Goal: Task Accomplishment & Management: Manage account settings

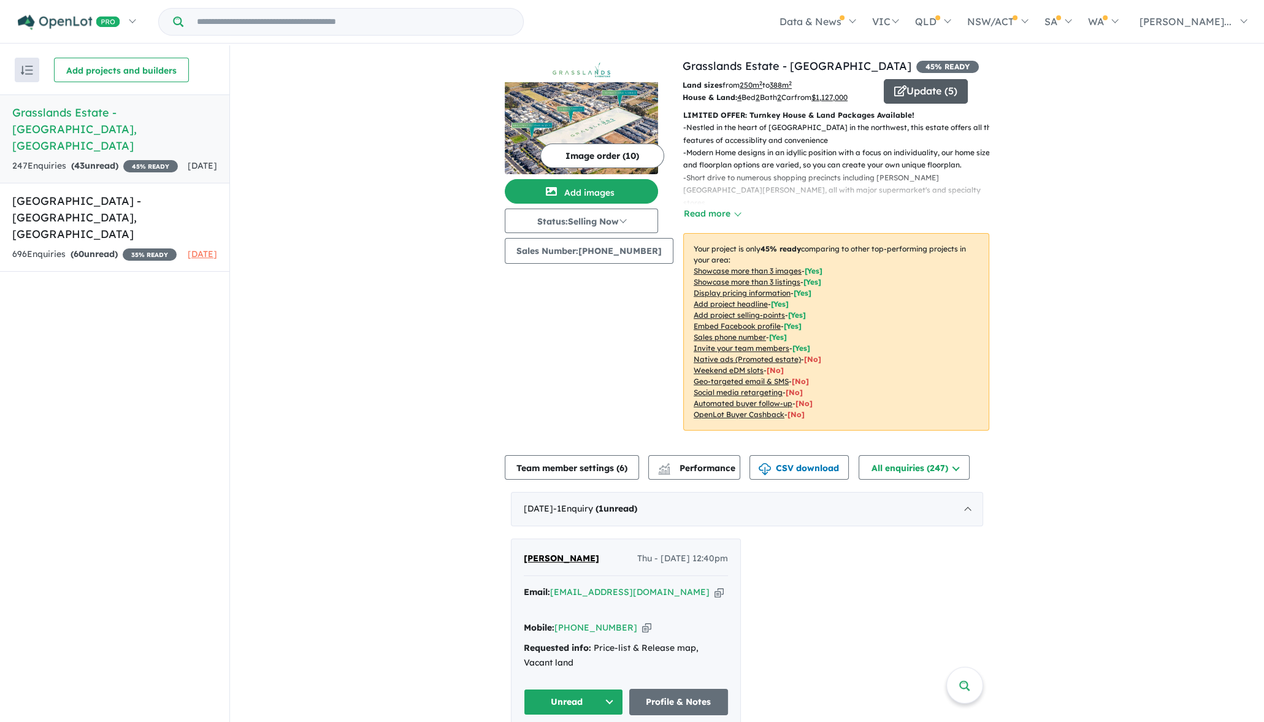
click at [900, 89] on button "Update ( 5 )" at bounding box center [926, 91] width 84 height 25
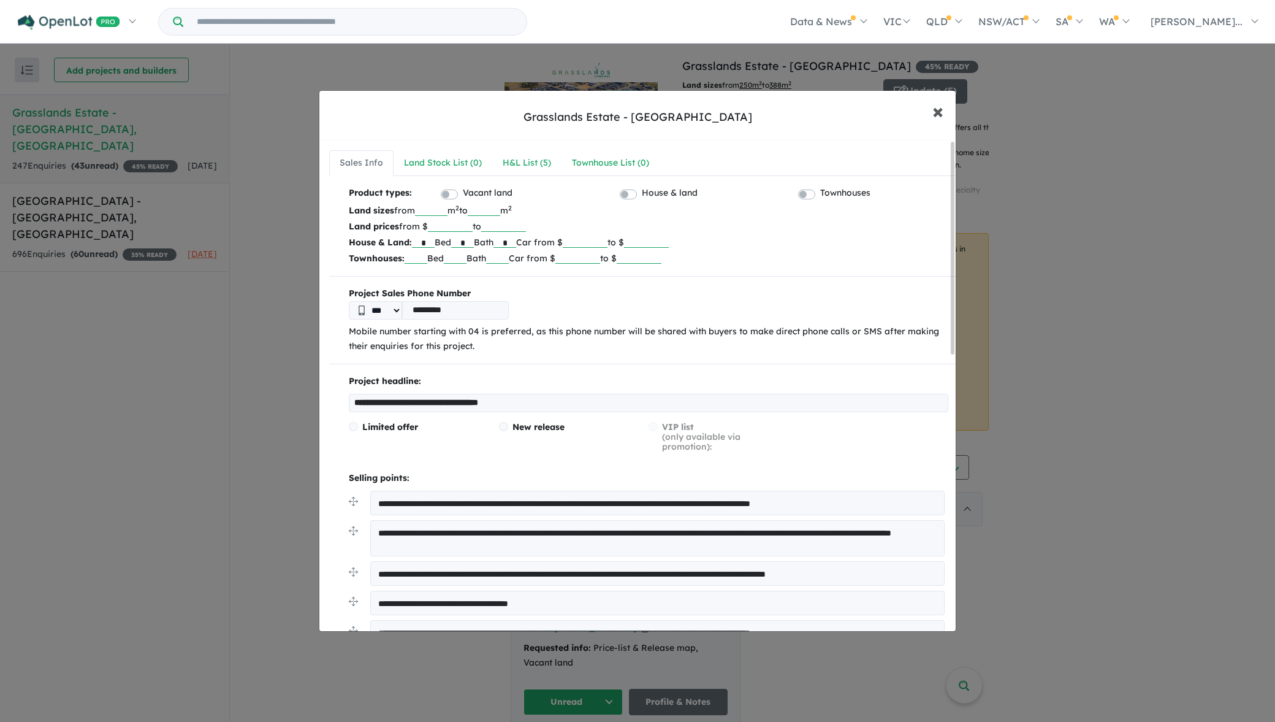
click at [937, 113] on span "×" at bounding box center [938, 110] width 11 height 26
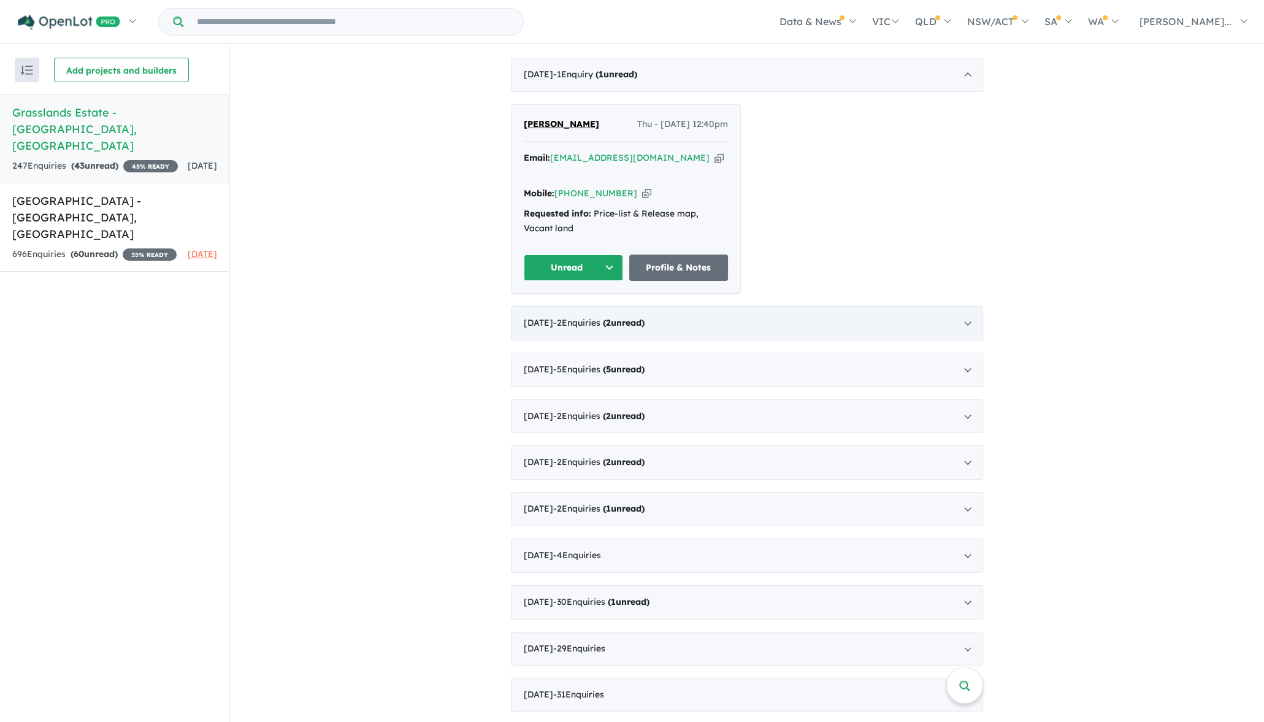
scroll to position [460, 0]
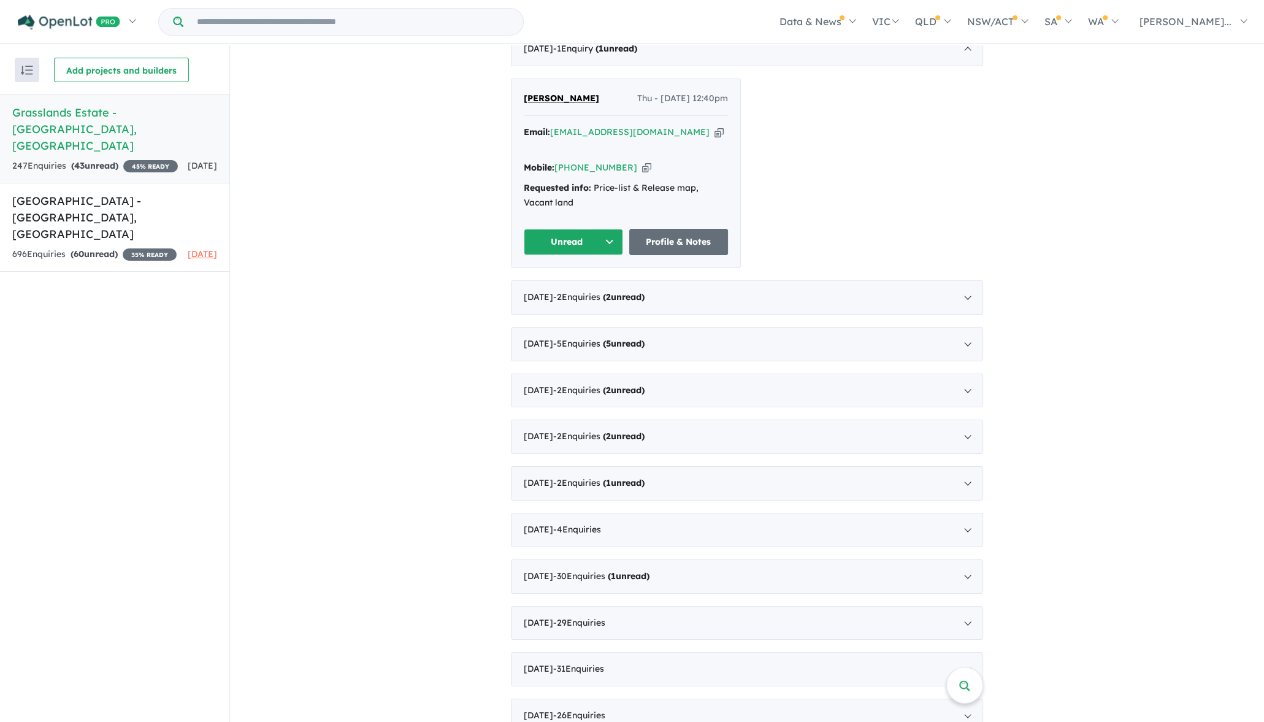
click at [118, 160] on strong "( 43 unread)" at bounding box center [94, 165] width 47 height 11
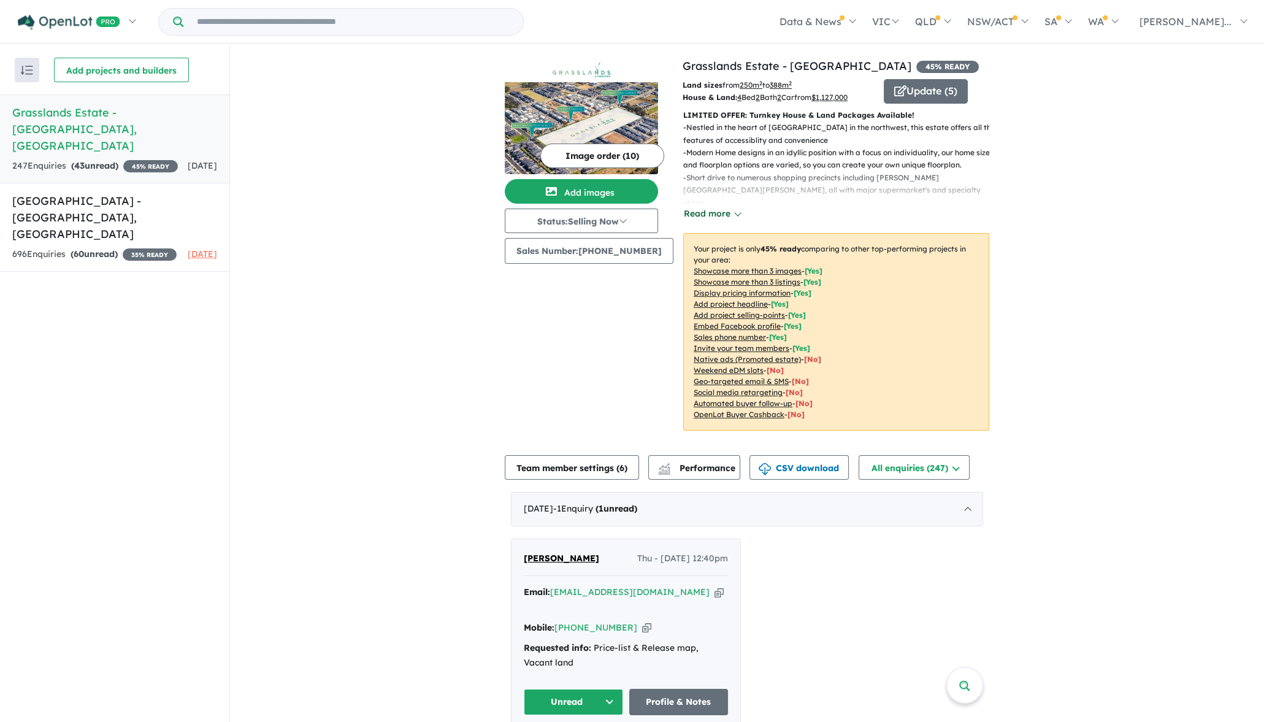
click at [722, 215] on button "Read more" at bounding box center [712, 214] width 58 height 14
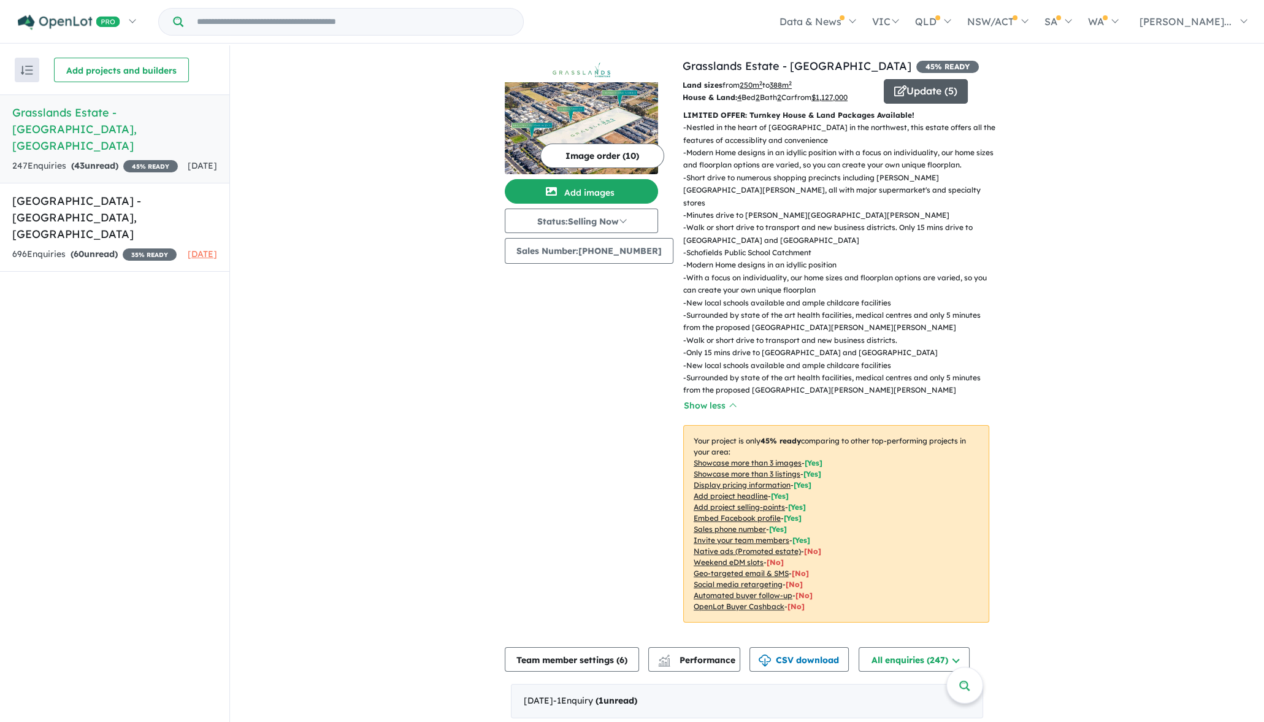
click at [925, 95] on button "Update ( 5 )" at bounding box center [926, 91] width 84 height 25
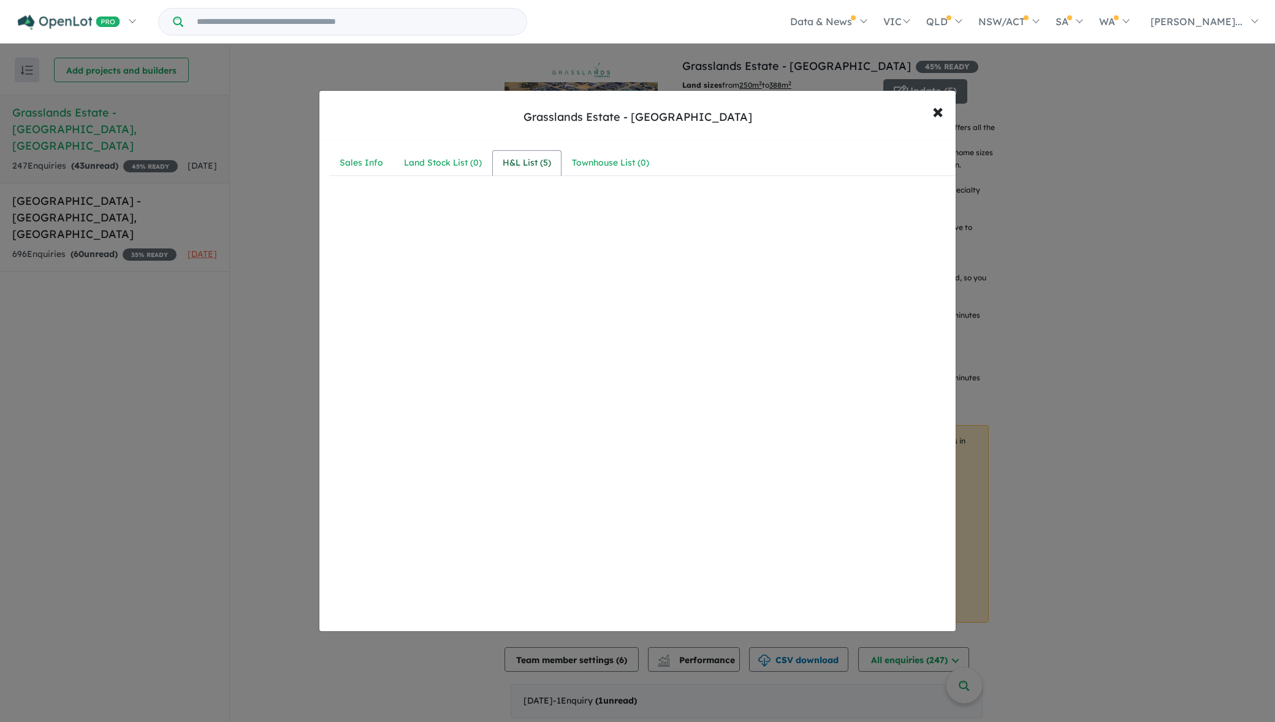
click at [521, 169] on div "H&L List ( 5 )" at bounding box center [527, 163] width 48 height 15
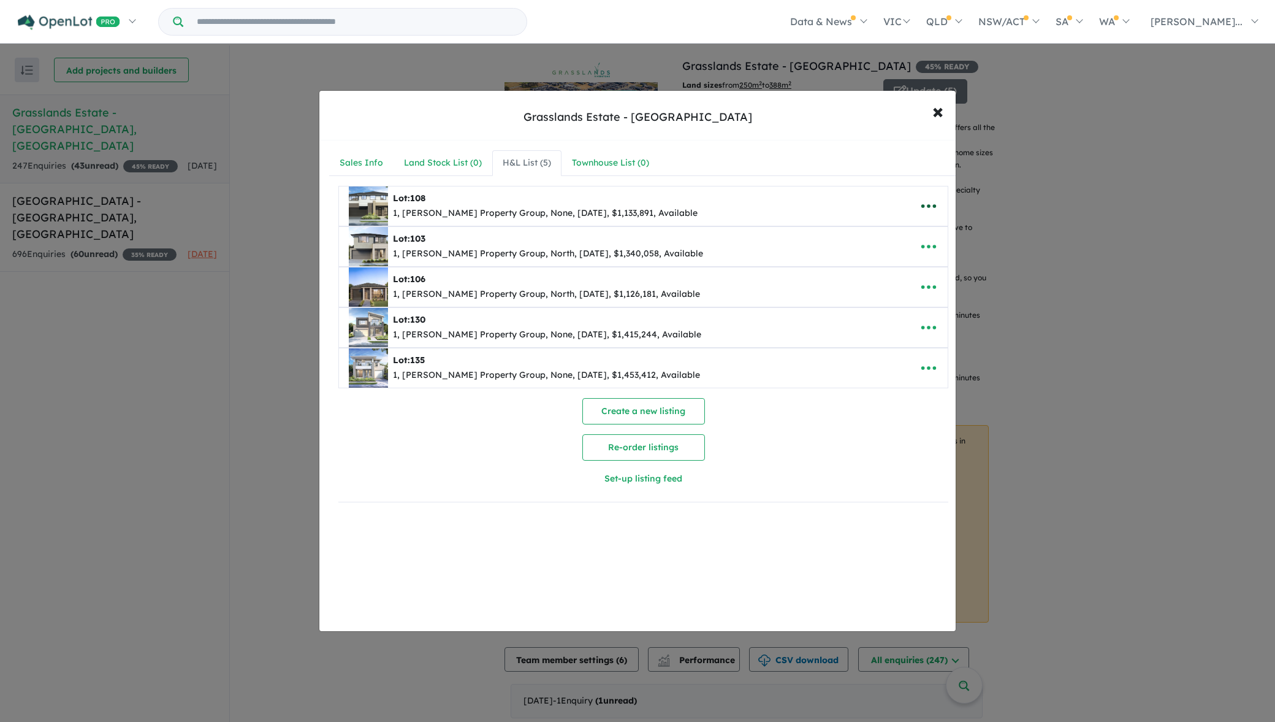
click at [937, 203] on button "button" at bounding box center [929, 206] width 38 height 28
click at [889, 257] on link "Remove" at bounding box center [902, 264] width 91 height 28
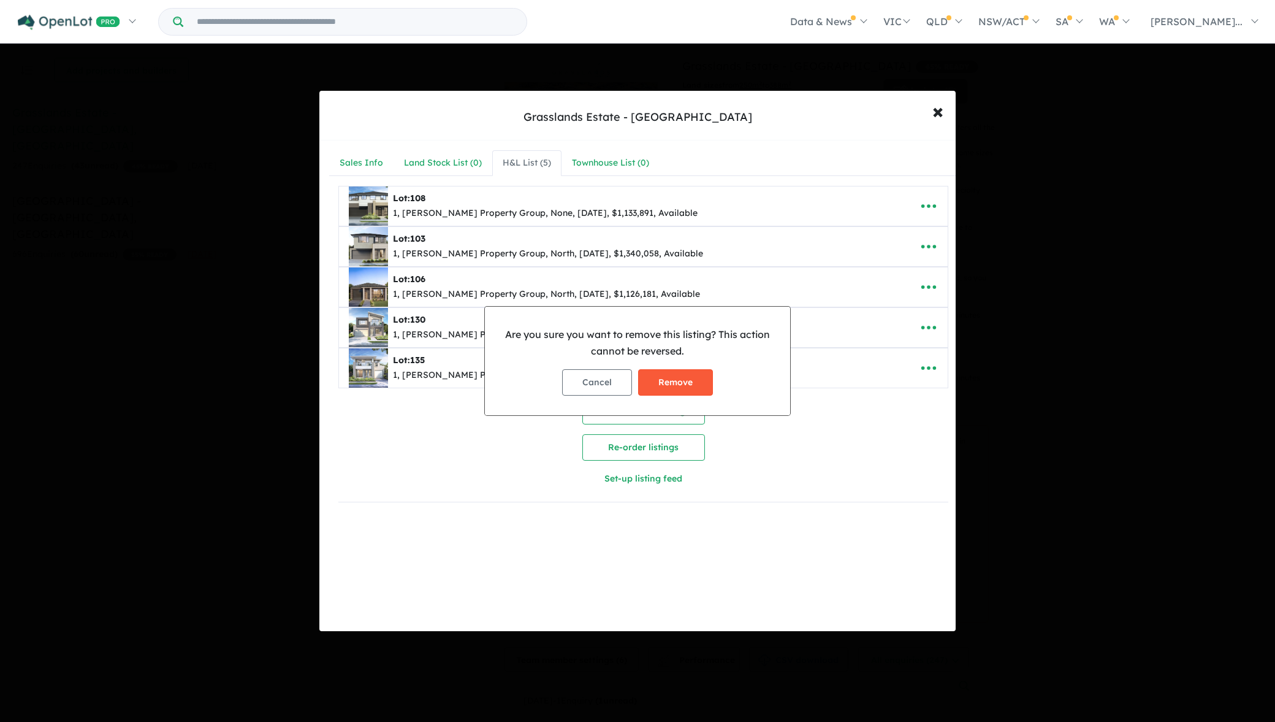
click at [661, 379] on button "Remove" at bounding box center [675, 382] width 75 height 26
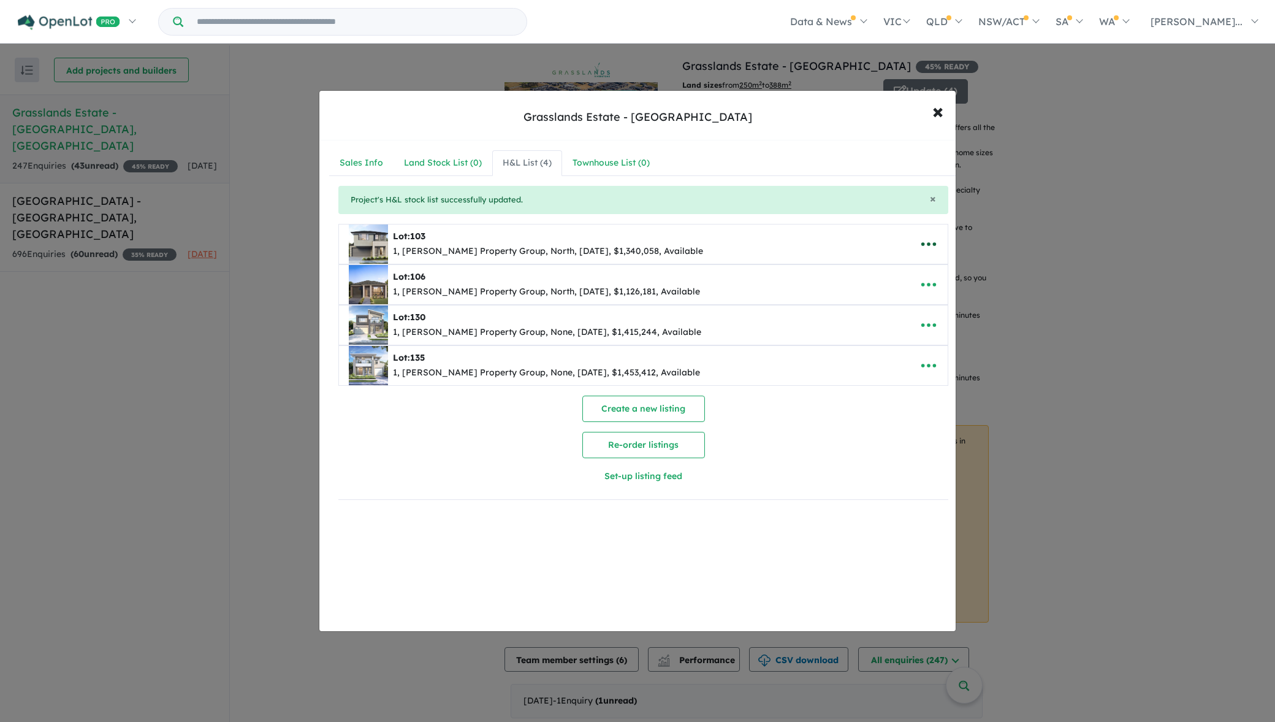
click at [923, 239] on icon "button" at bounding box center [929, 244] width 18 height 18
click at [916, 304] on link "Remove" at bounding box center [902, 302] width 91 height 28
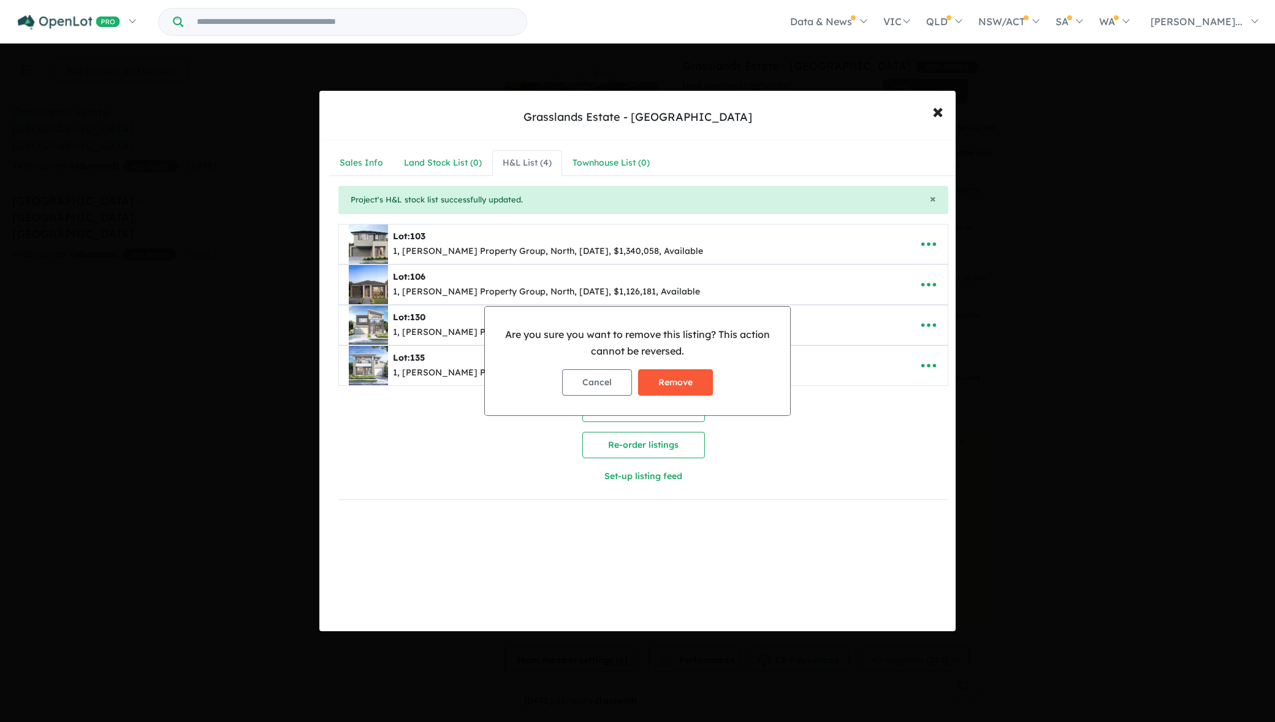
click at [679, 386] on button "Remove" at bounding box center [675, 382] width 75 height 26
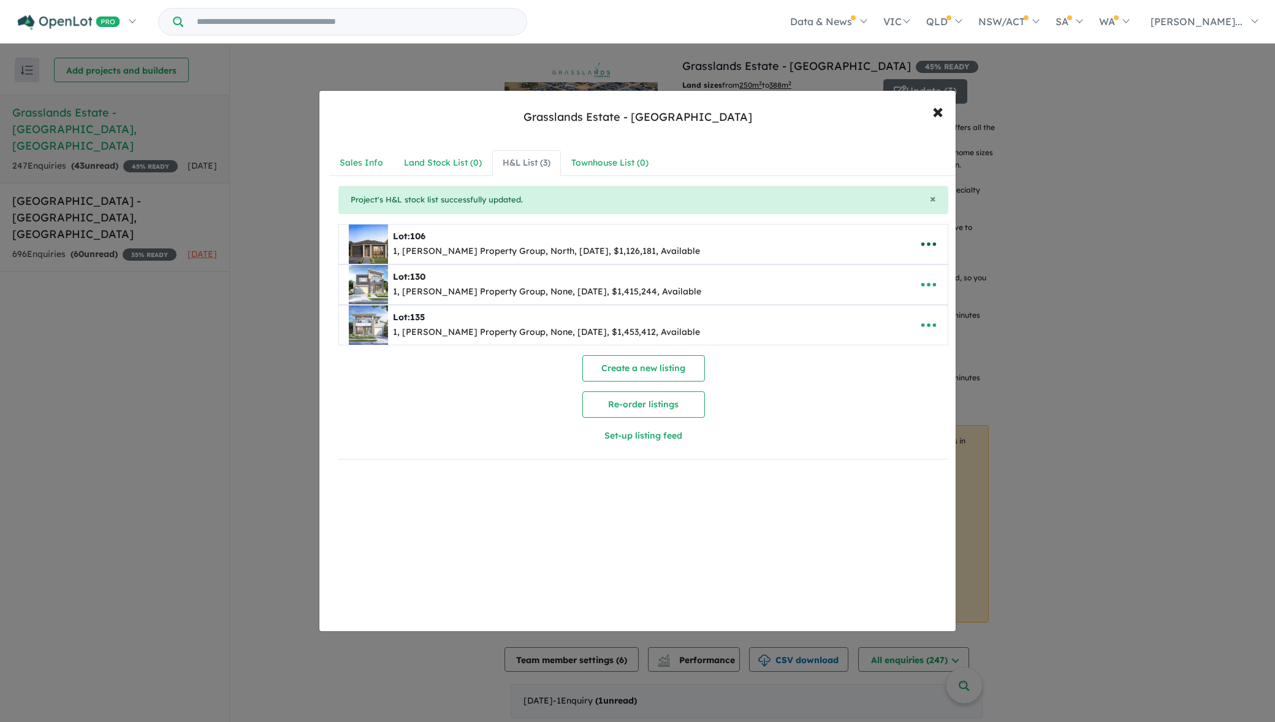
click at [926, 242] on icon "button" at bounding box center [929, 244] width 15 height 4
click at [915, 302] on link "Remove" at bounding box center [902, 302] width 91 height 28
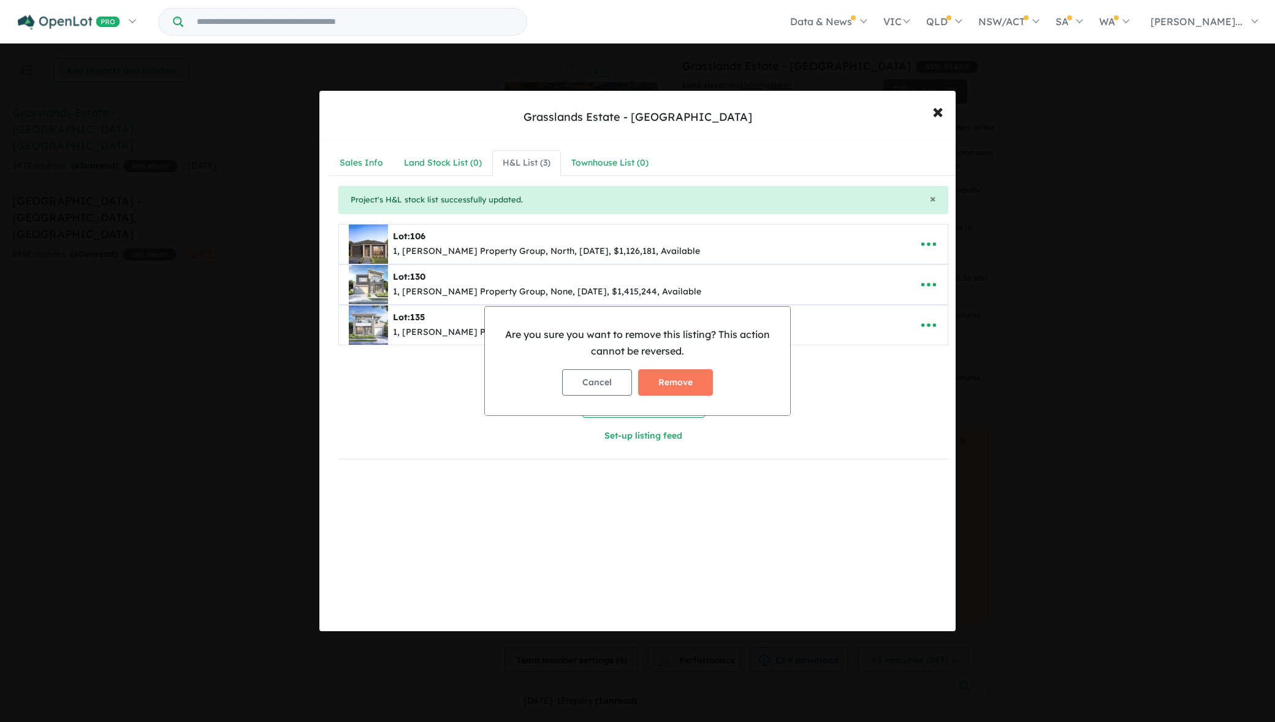
click at [674, 377] on button "Remove" at bounding box center [675, 382] width 75 height 26
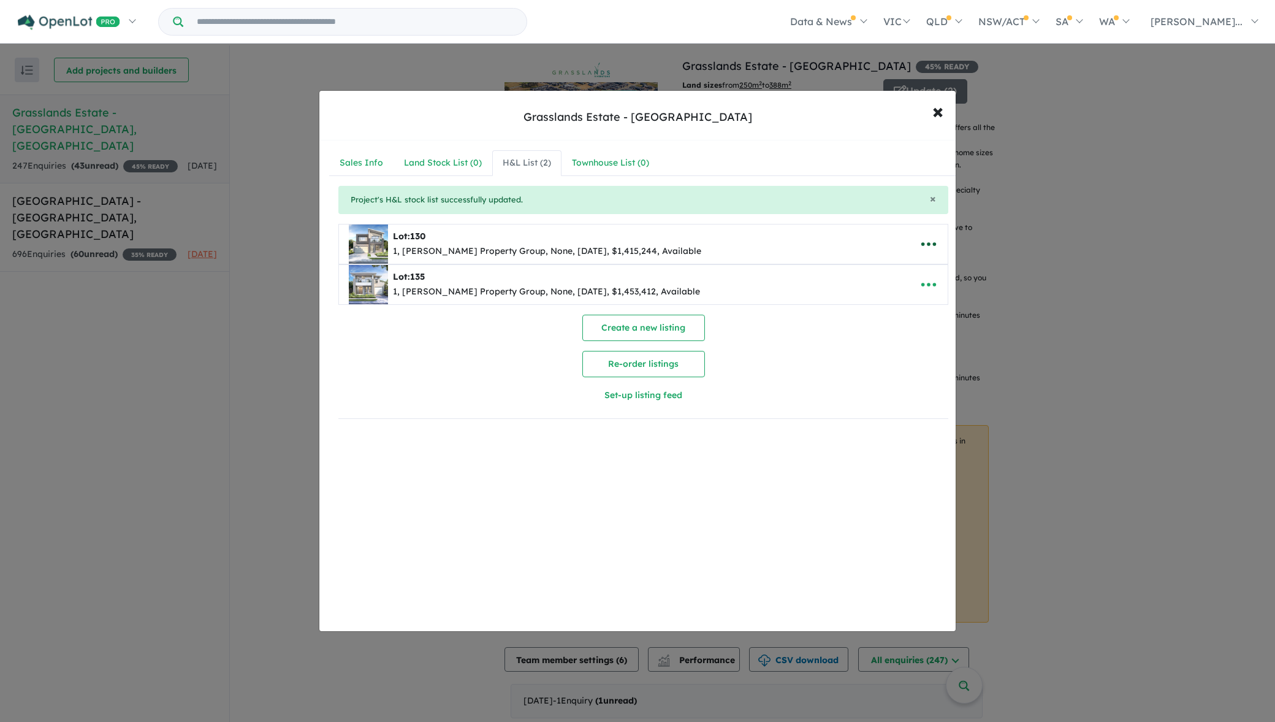
click at [924, 240] on icon "button" at bounding box center [929, 244] width 18 height 18
click at [901, 297] on link "Remove" at bounding box center [902, 302] width 91 height 28
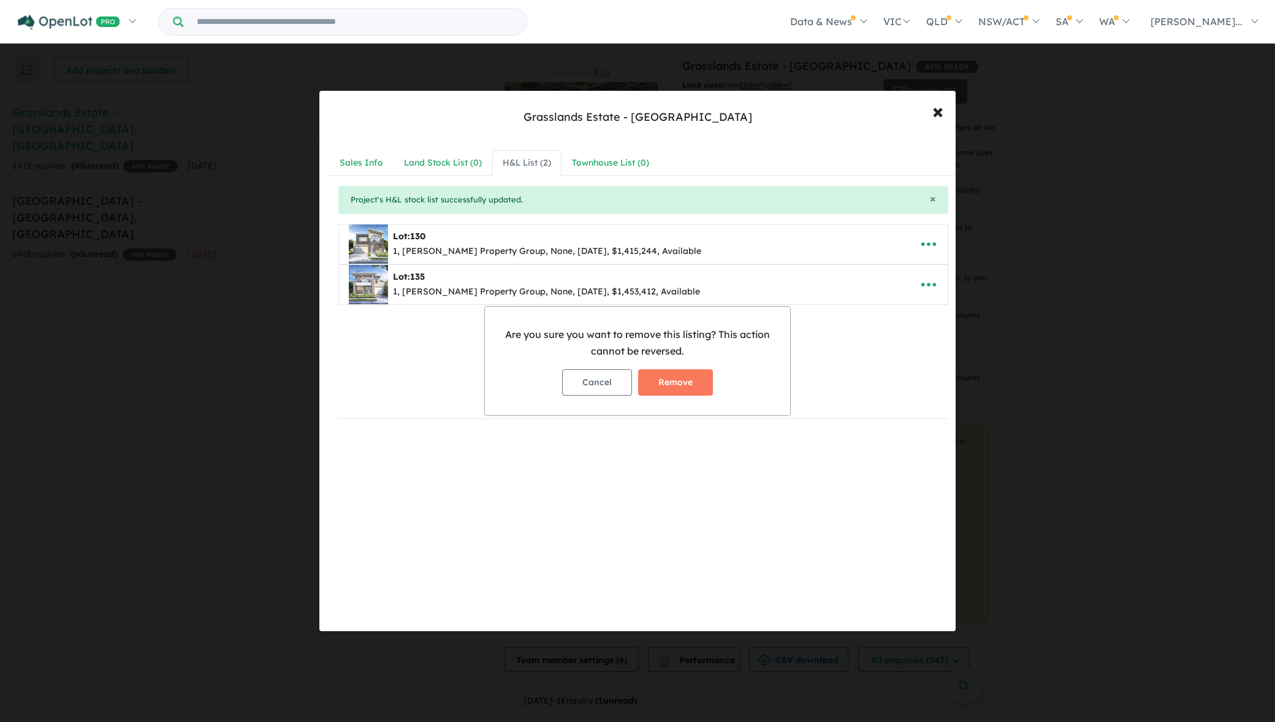
click at [717, 380] on div "Cancel Remove" at bounding box center [638, 382] width 286 height 46
click at [701, 379] on button "Remove" at bounding box center [675, 382] width 75 height 26
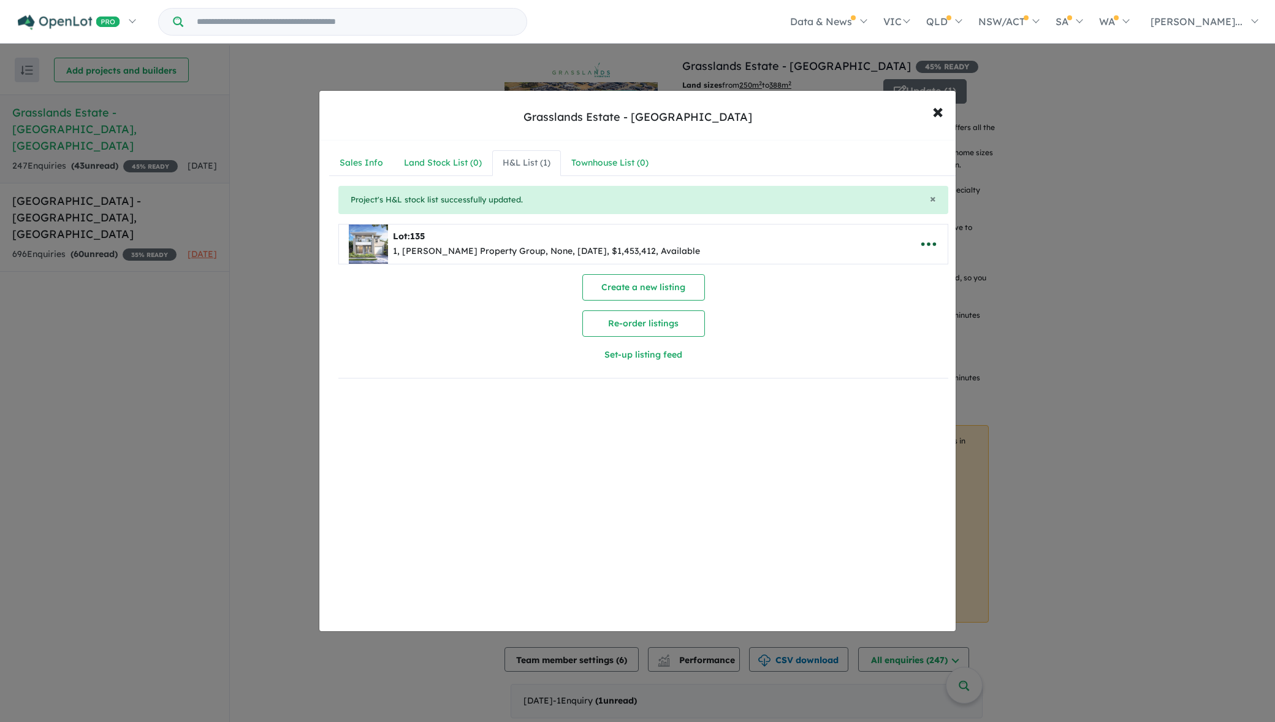
click at [930, 240] on icon "button" at bounding box center [929, 244] width 18 height 18
click at [884, 302] on link "Remove" at bounding box center [902, 302] width 91 height 28
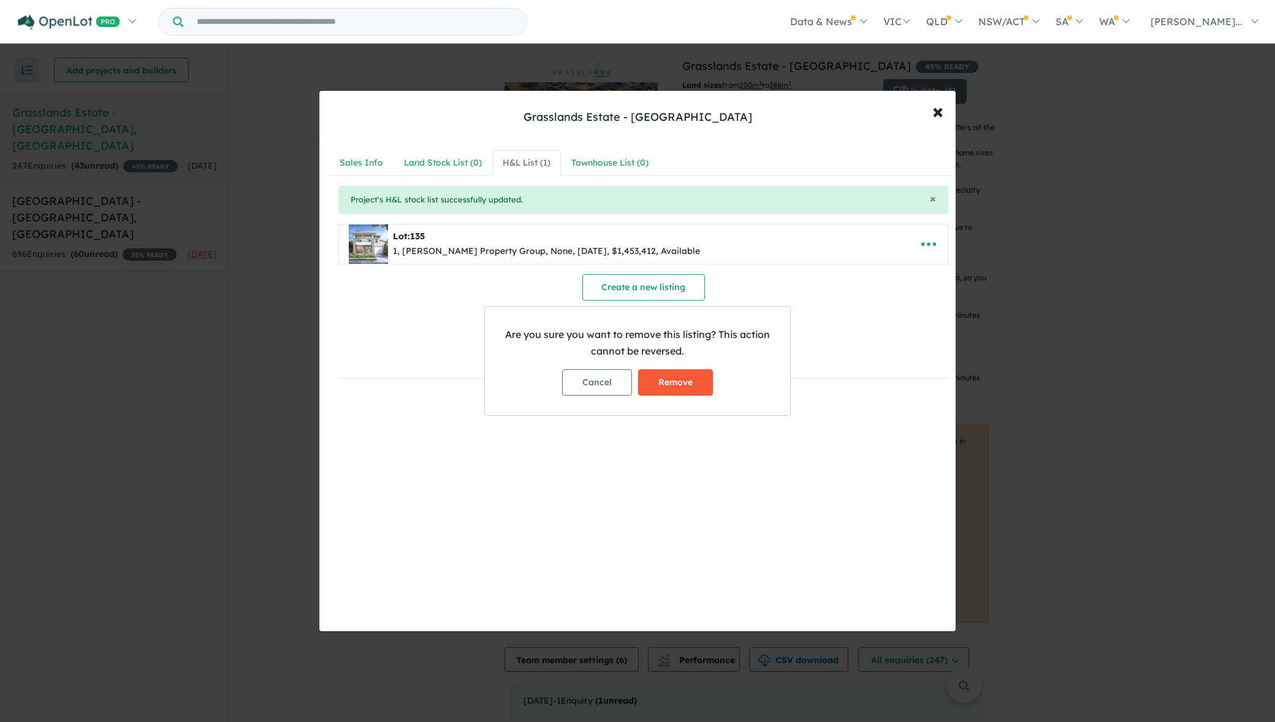
click at [673, 375] on button "Remove" at bounding box center [675, 382] width 75 height 26
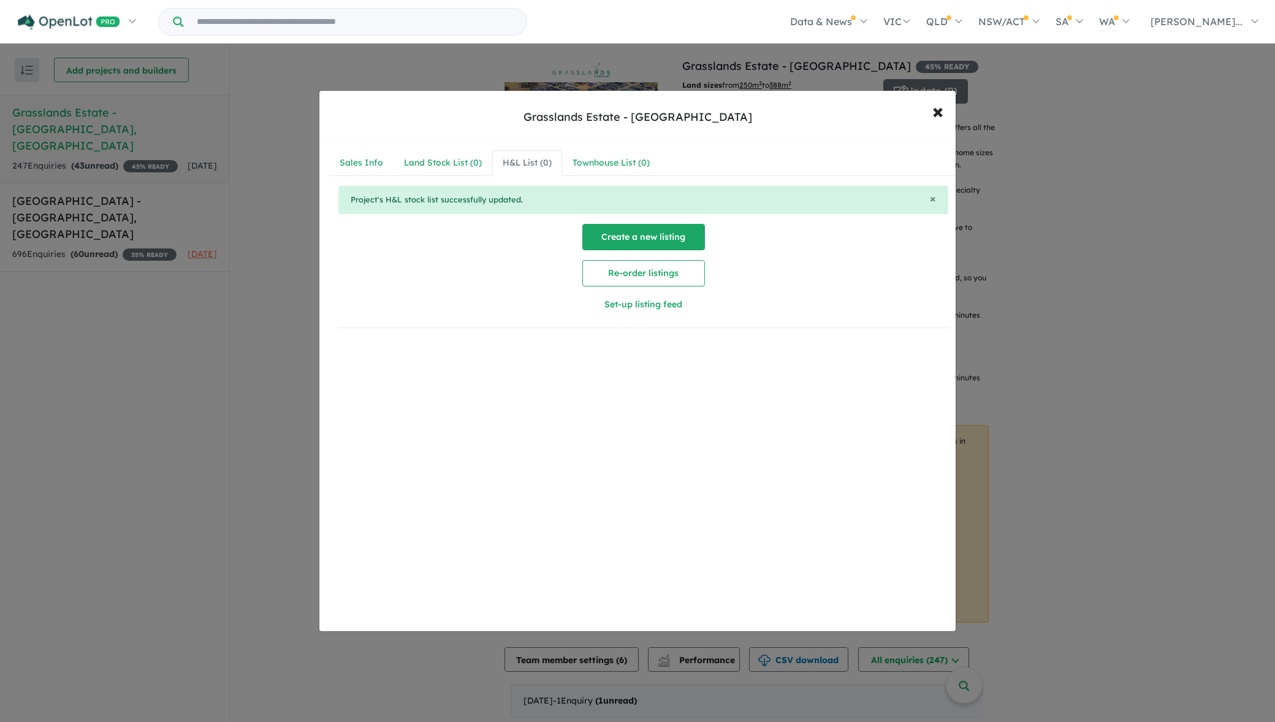
click at [665, 239] on button "Create a new listing" at bounding box center [644, 237] width 123 height 26
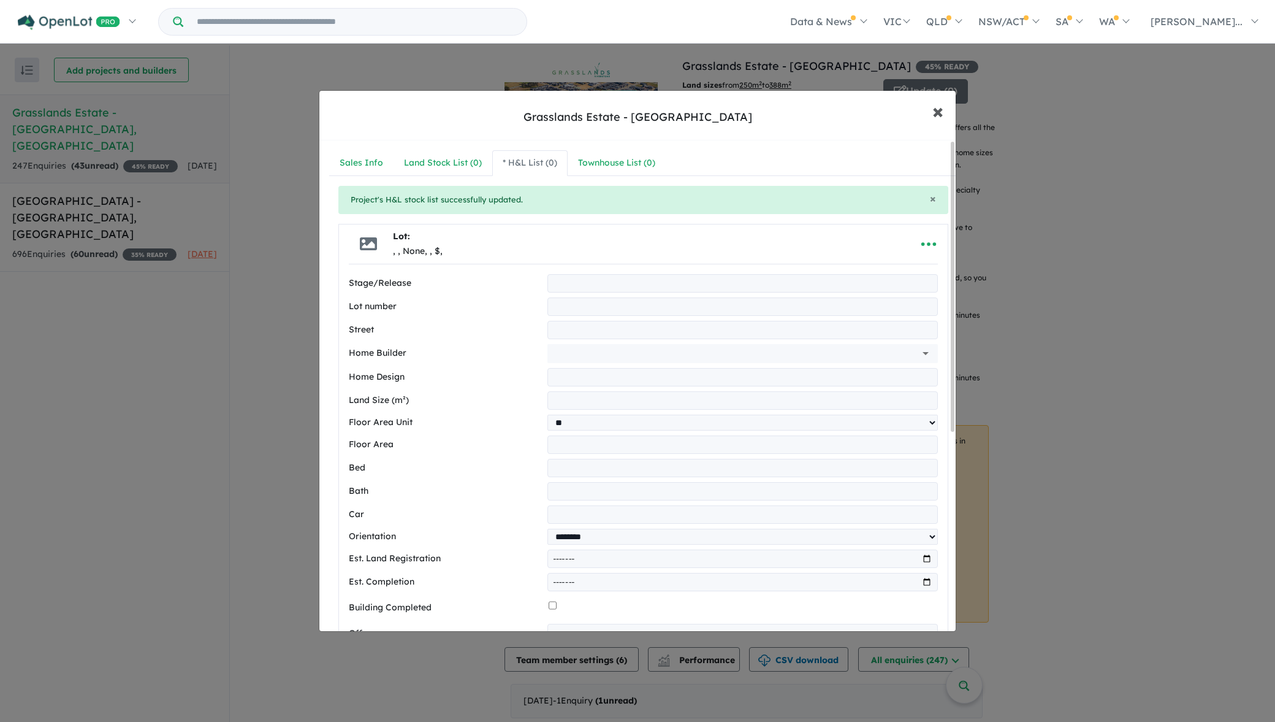
click at [935, 112] on span "×" at bounding box center [938, 110] width 11 height 26
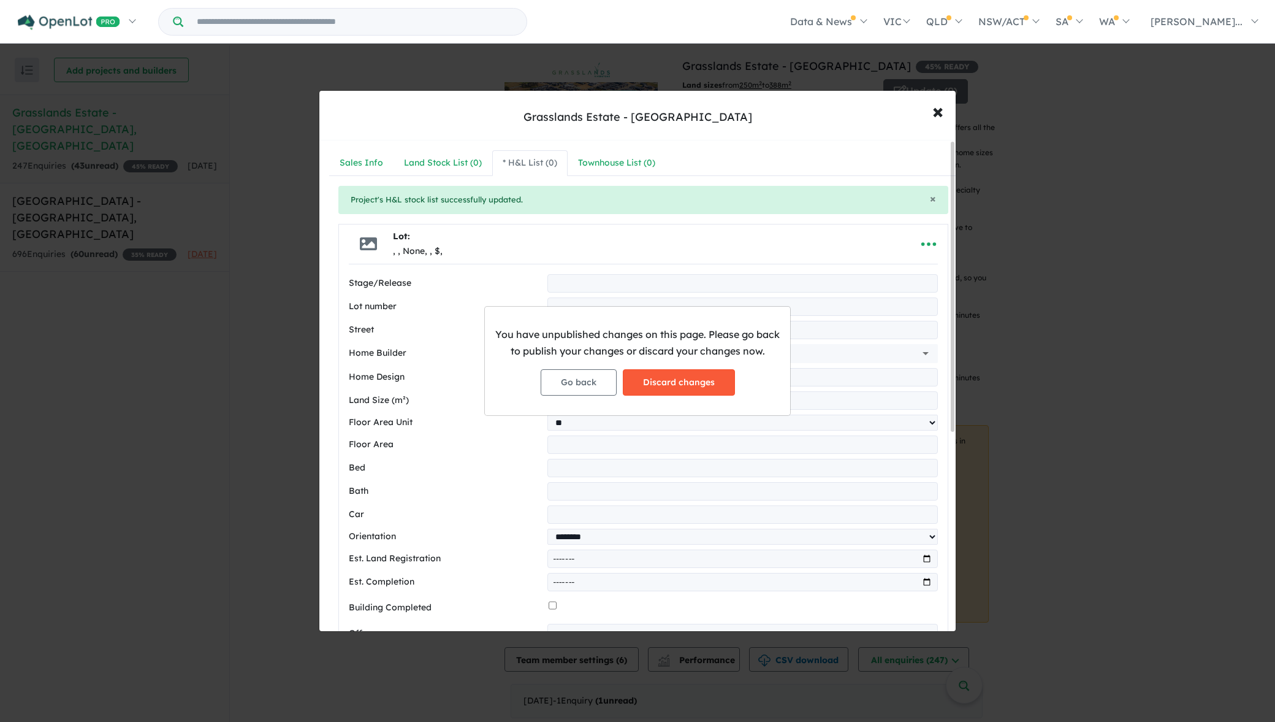
click at [655, 376] on button "Discard changes" at bounding box center [679, 382] width 112 height 26
